Goal: Communication & Community: Connect with others

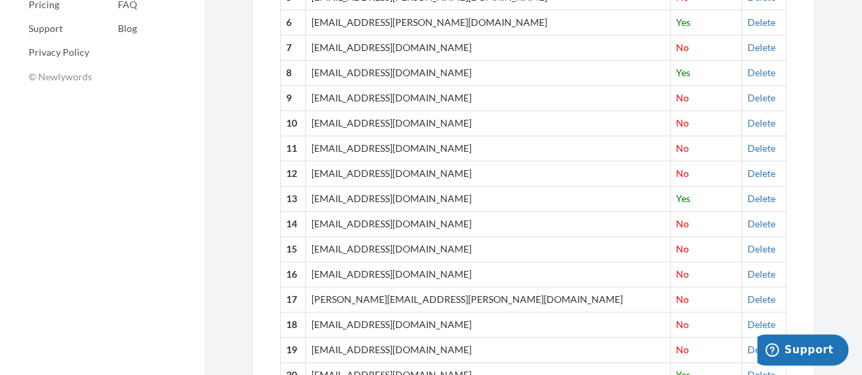
scroll to position [655, 0]
click at [747, 122] on link "Delete" at bounding box center [761, 122] width 28 height 12
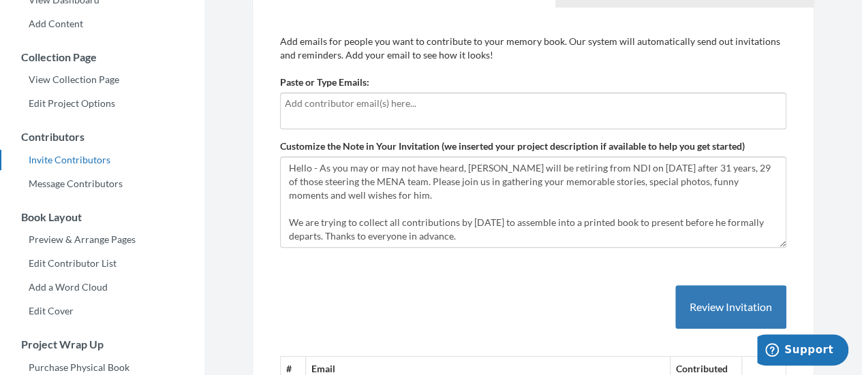
scroll to position [155, 0]
click at [498, 108] on input "text" at bounding box center [533, 104] width 497 height 15
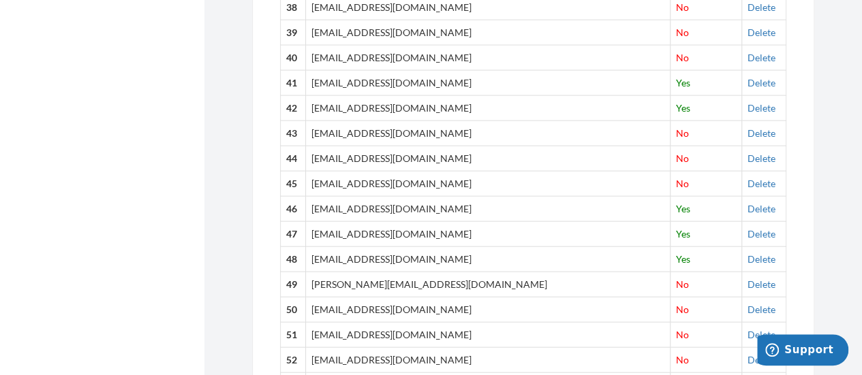
scroll to position [1486, 0]
drag, startPoint x: 536, startPoint y: 319, endPoint x: 61, endPoint y: 231, distance: 483.0
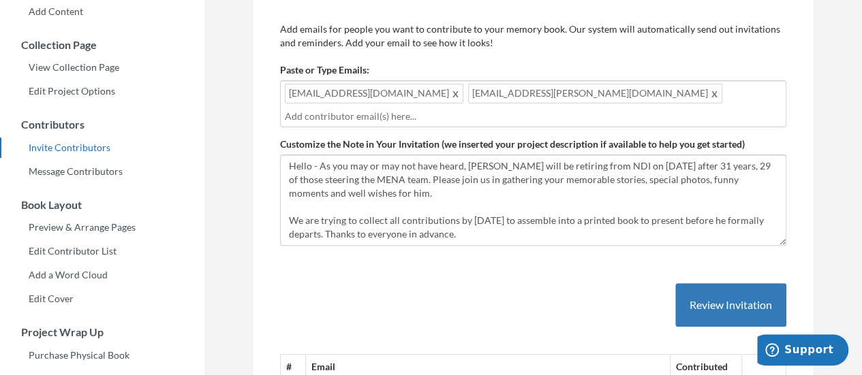
scroll to position [168, 0]
click at [537, 91] on div "jleblanc@jliadvisors.com FatimaH@ned.org" at bounding box center [533, 104] width 506 height 47
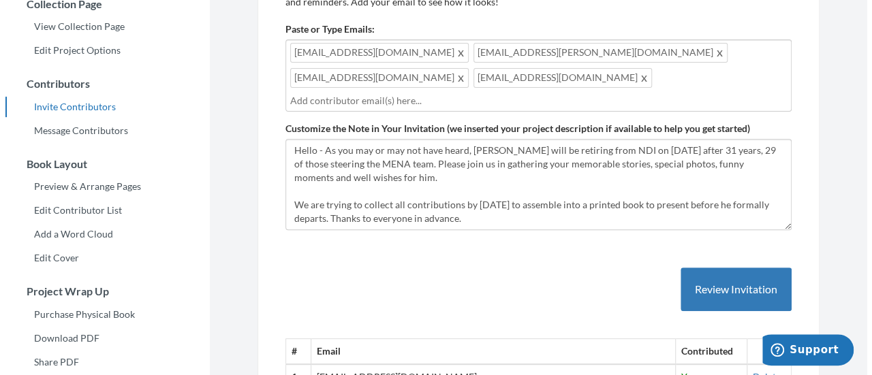
scroll to position [207, 0]
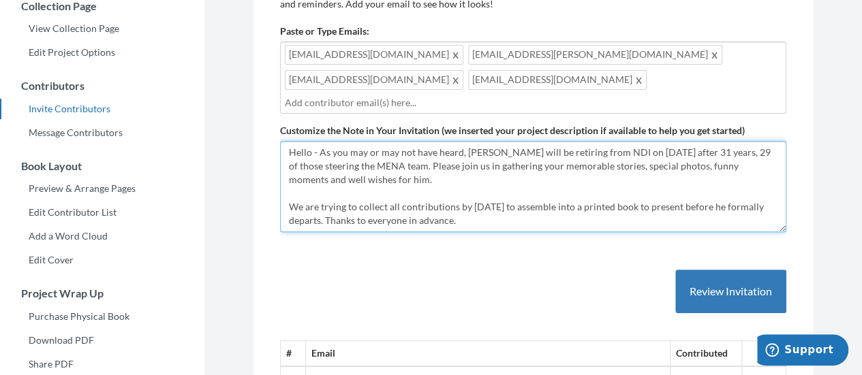
click at [510, 181] on textarea "Hello - As you may or may not have heard, Les Campbell will be retiring from ND…" at bounding box center [533, 186] width 506 height 91
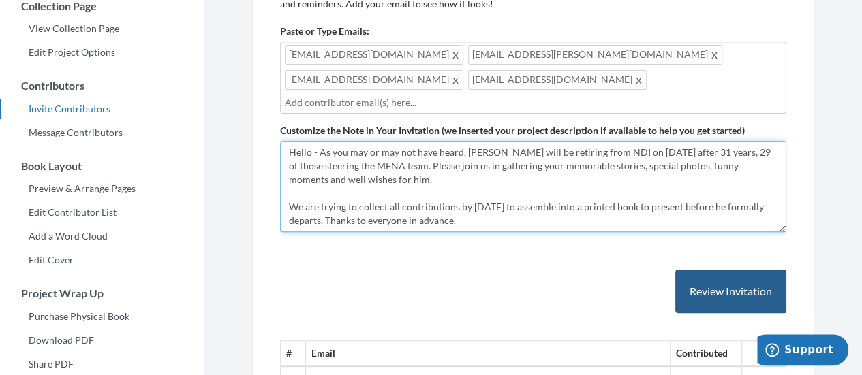
type textarea "Hello - As you may or may not have heard, [PERSON_NAME] will be retiring from N…"
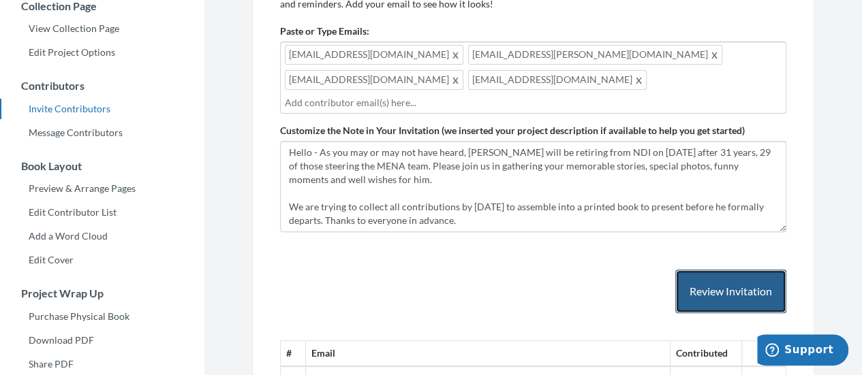
click at [705, 270] on button "Review Invitation" at bounding box center [730, 292] width 111 height 44
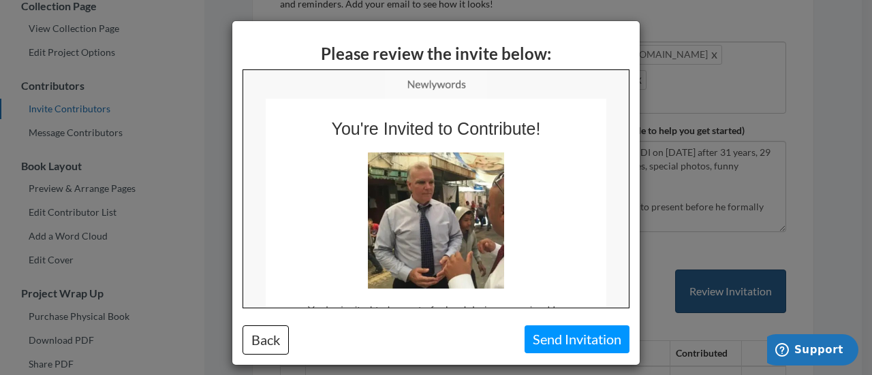
scroll to position [0, 0]
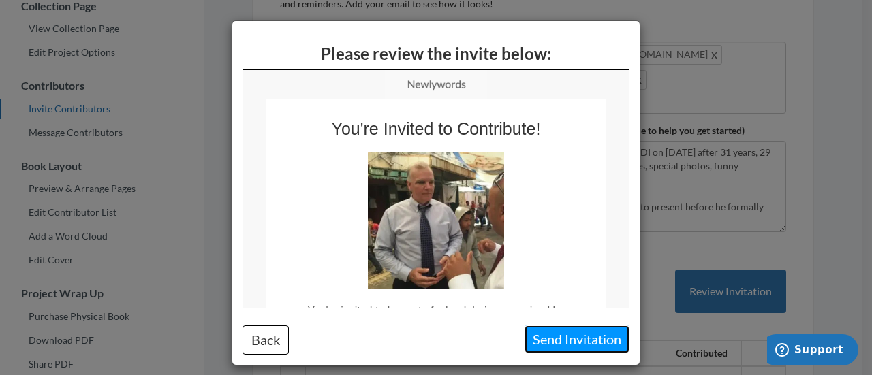
click at [574, 334] on button "Send Invitation" at bounding box center [577, 340] width 105 height 28
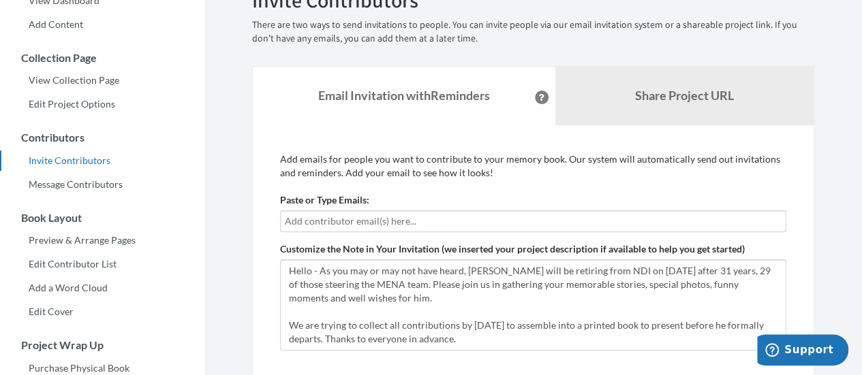
scroll to position [146, 0]
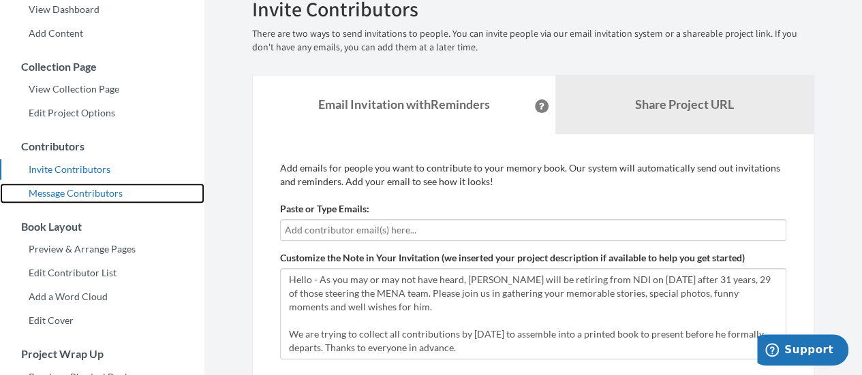
click at [84, 194] on link "Message Contributors" at bounding box center [102, 193] width 204 height 20
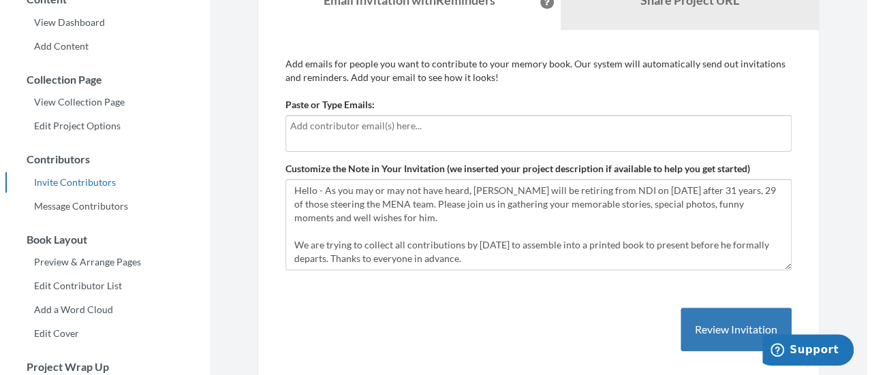
scroll to position [135, 0]
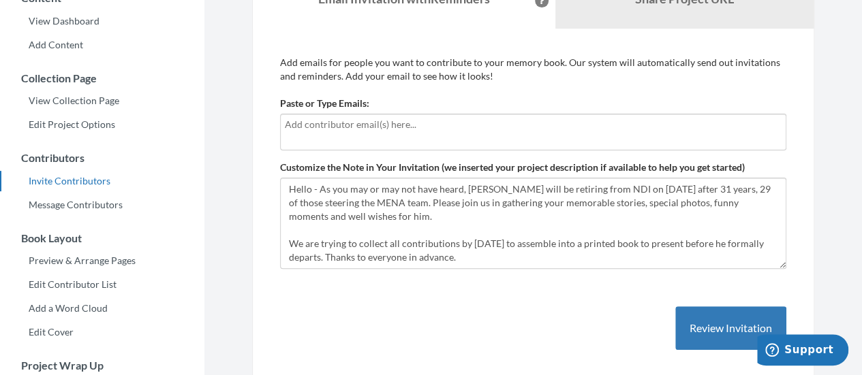
click at [346, 126] on input "text" at bounding box center [533, 124] width 497 height 15
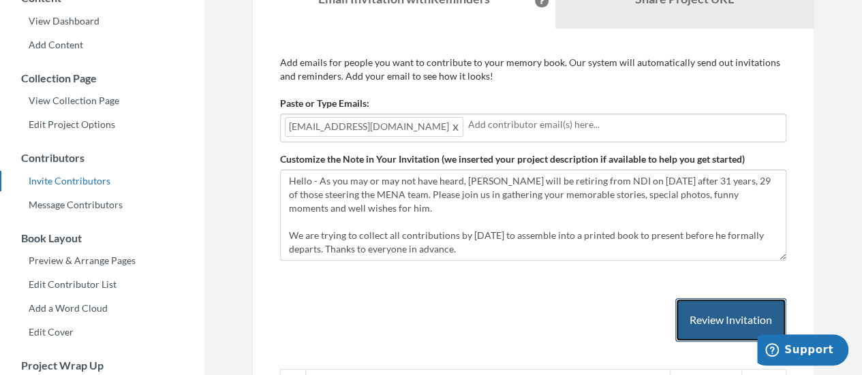
click at [720, 321] on button "Review Invitation" at bounding box center [730, 320] width 111 height 44
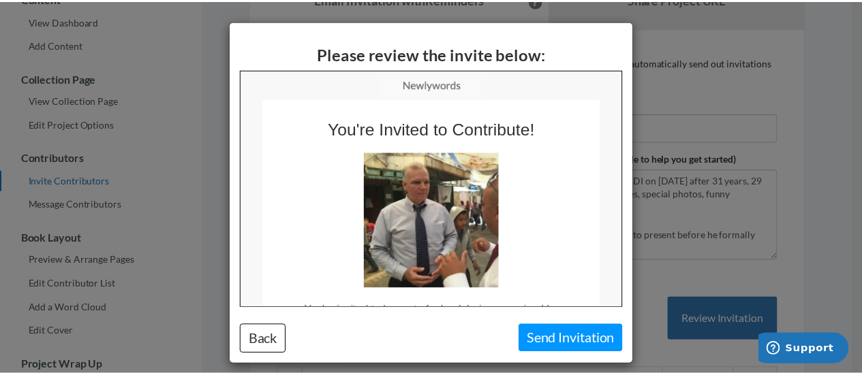
scroll to position [0, 0]
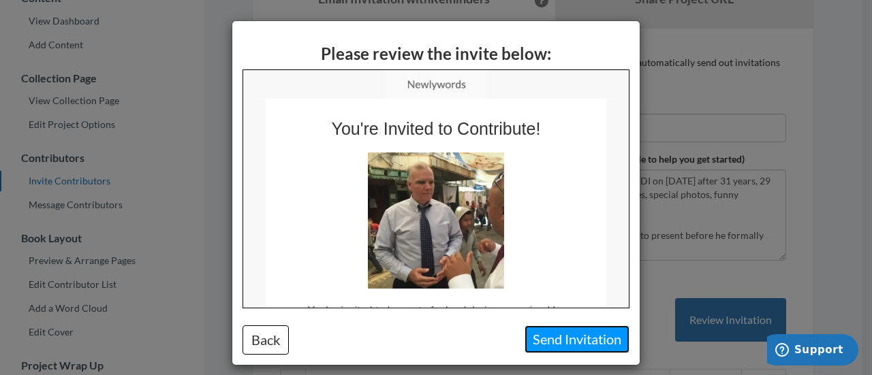
click at [556, 344] on button "Send Invitation" at bounding box center [577, 340] width 105 height 28
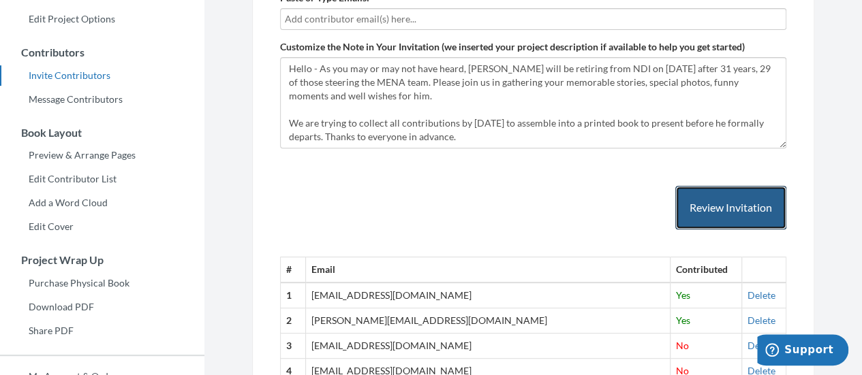
scroll to position [240, 0]
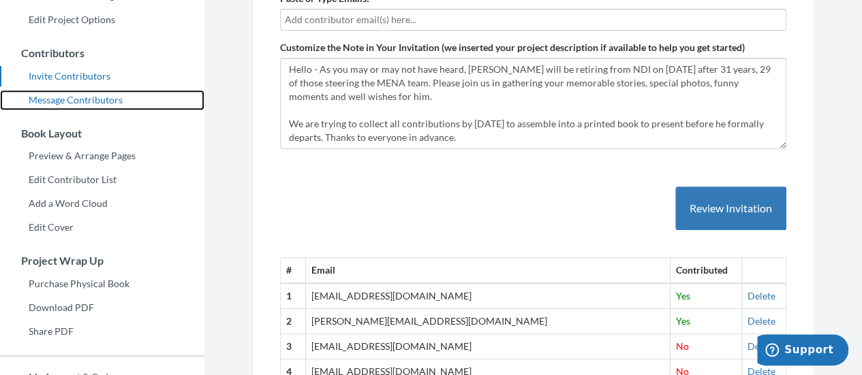
click at [82, 95] on link "Message Contributors" at bounding box center [102, 100] width 204 height 20
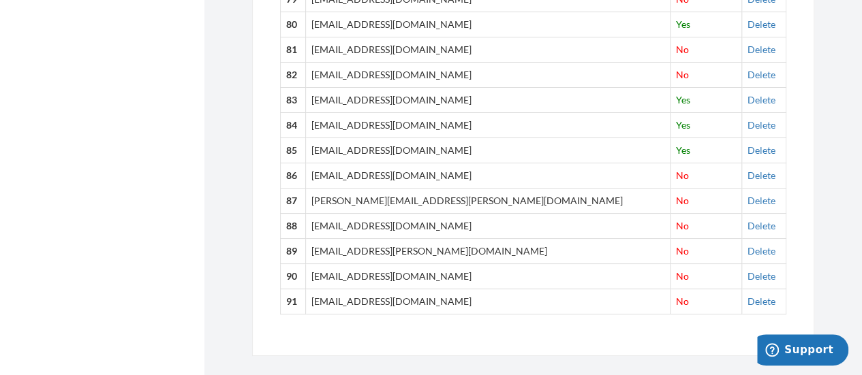
scroll to position [762, 0]
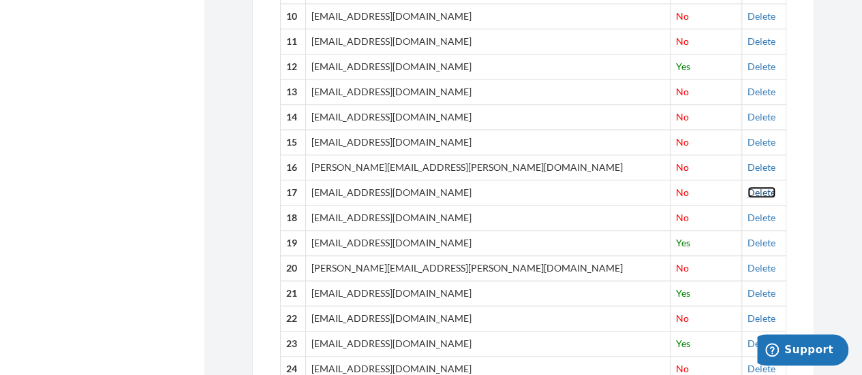
drag, startPoint x: 737, startPoint y: 186, endPoint x: 503, endPoint y: 61, distance: 265.7
click at [747, 187] on link "Delete" at bounding box center [761, 193] width 28 height 12
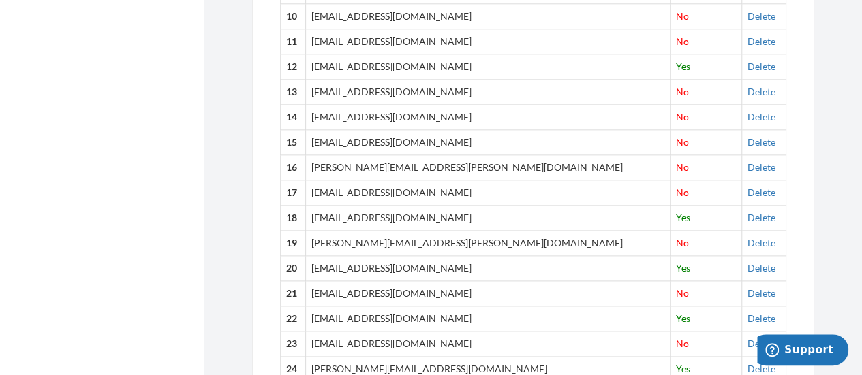
scroll to position [1262, 0]
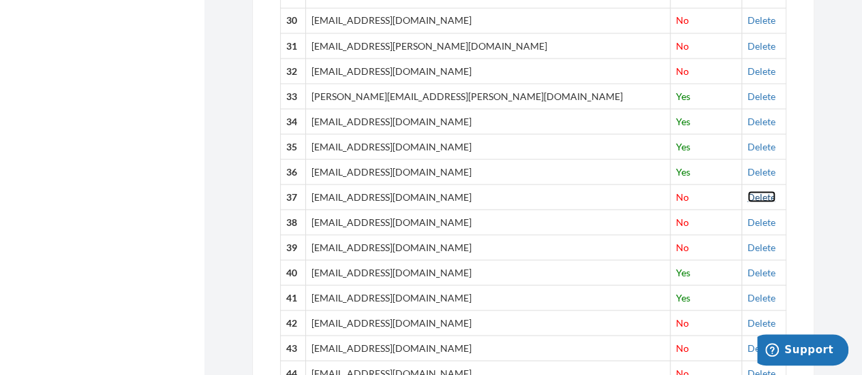
click at [747, 191] on link "Delete" at bounding box center [761, 197] width 28 height 12
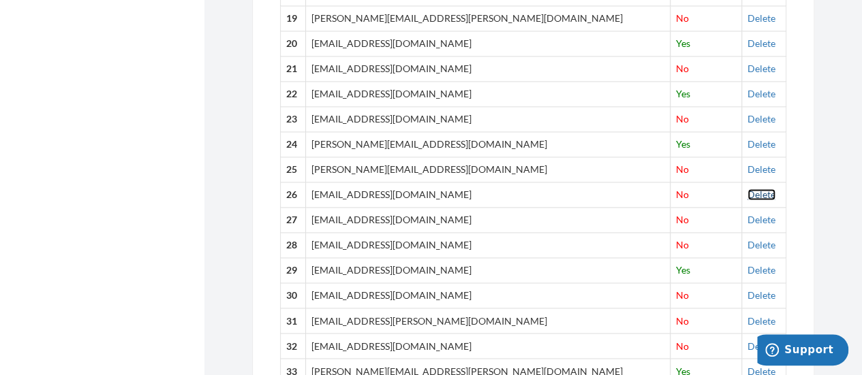
click at [747, 189] on link "Delete" at bounding box center [761, 195] width 28 height 12
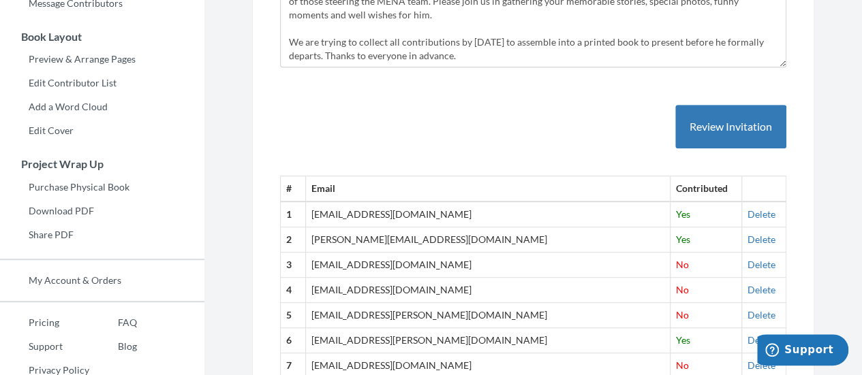
scroll to position [1236, 0]
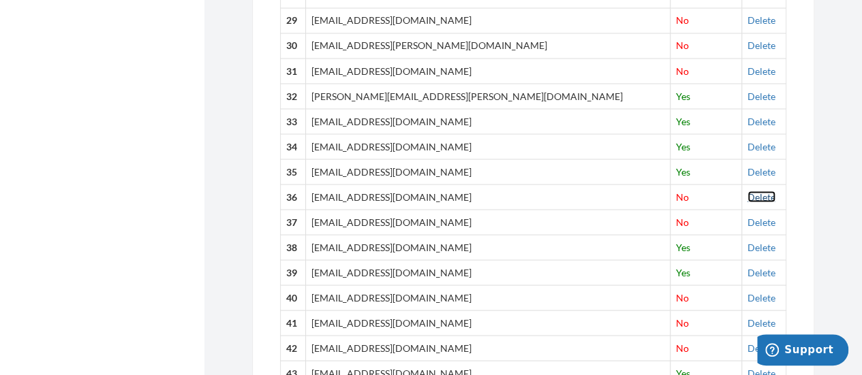
click at [747, 191] on link "Delete" at bounding box center [761, 197] width 28 height 12
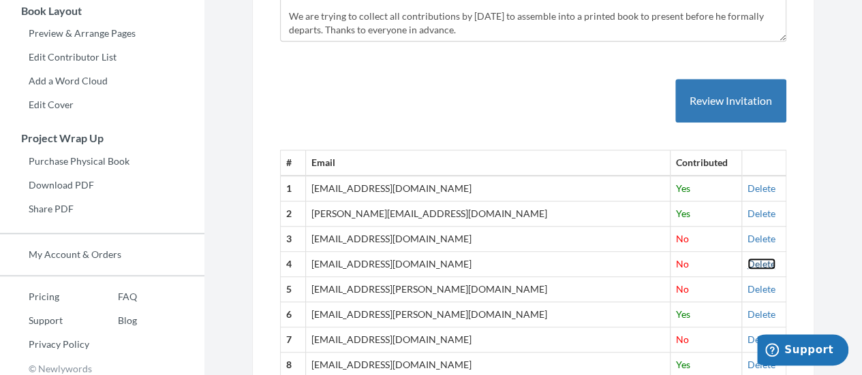
click at [747, 258] on link "Delete" at bounding box center [761, 264] width 28 height 12
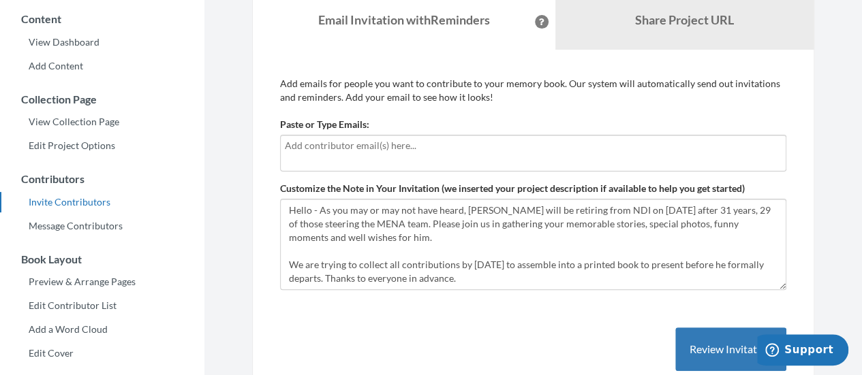
scroll to position [0, 0]
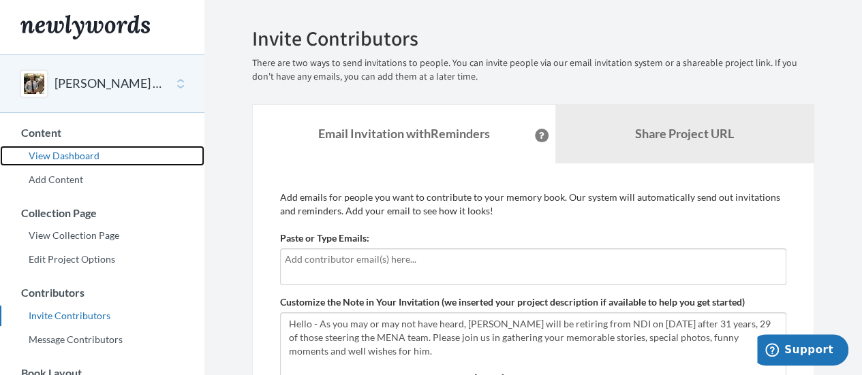
click at [54, 153] on link "View Dashboard" at bounding box center [102, 156] width 204 height 20
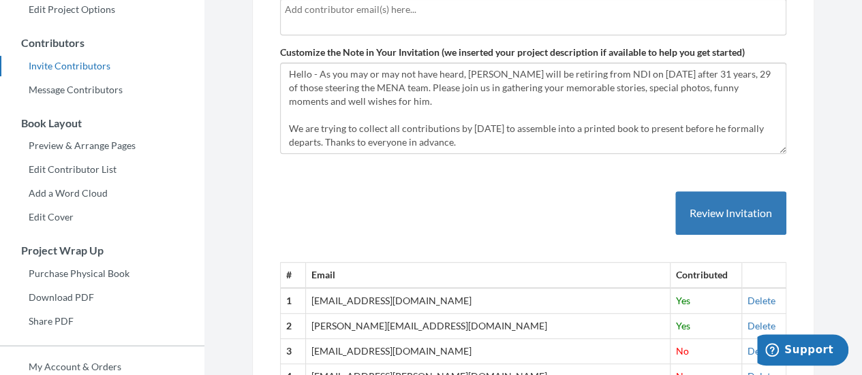
scroll to position [0, 0]
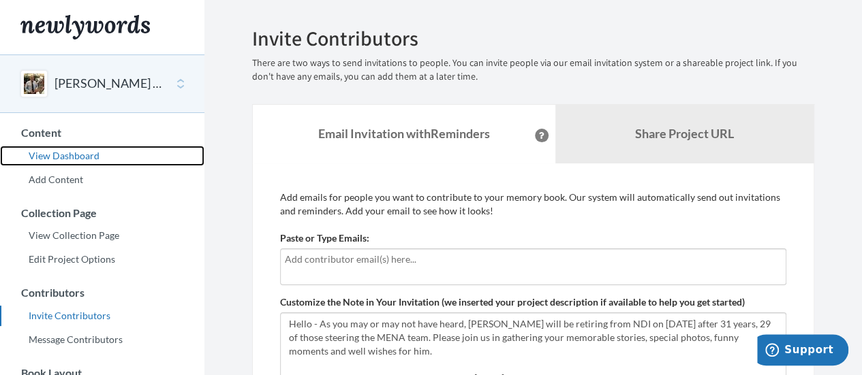
click at [80, 159] on link "View Dashboard" at bounding box center [102, 156] width 204 height 20
